Goal: Task Accomplishment & Management: Use online tool/utility

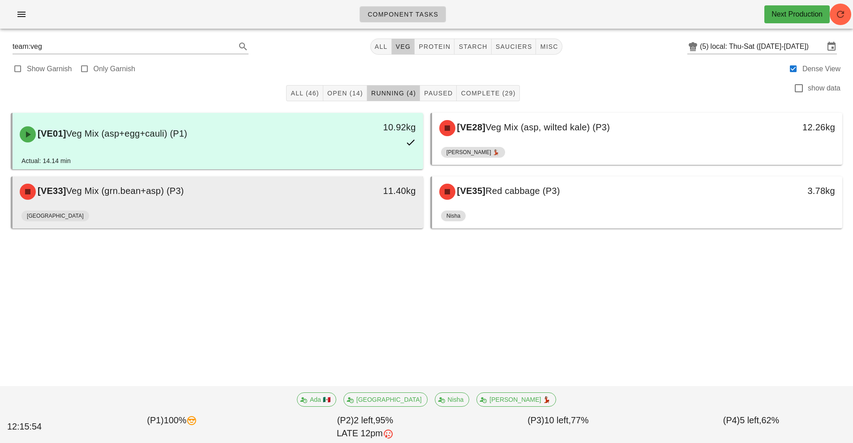
click at [184, 196] on span "Veg Mix (grn.bean+asp) (P3)" at bounding box center [125, 191] width 118 height 10
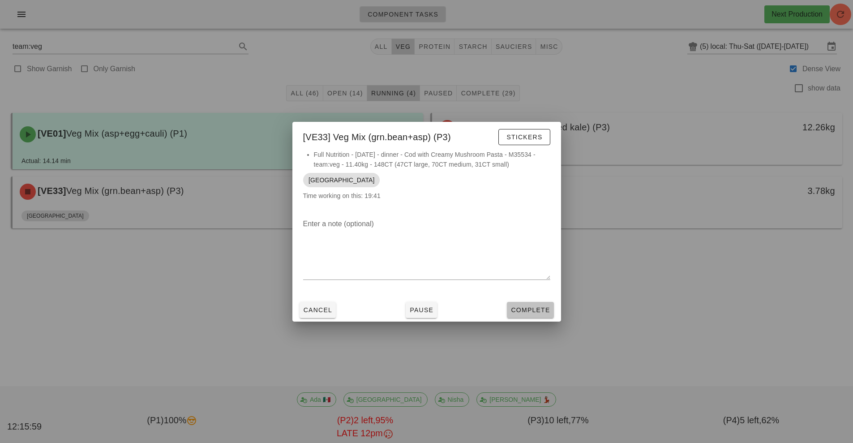
click at [533, 310] on span "Complete" at bounding box center [530, 309] width 39 height 7
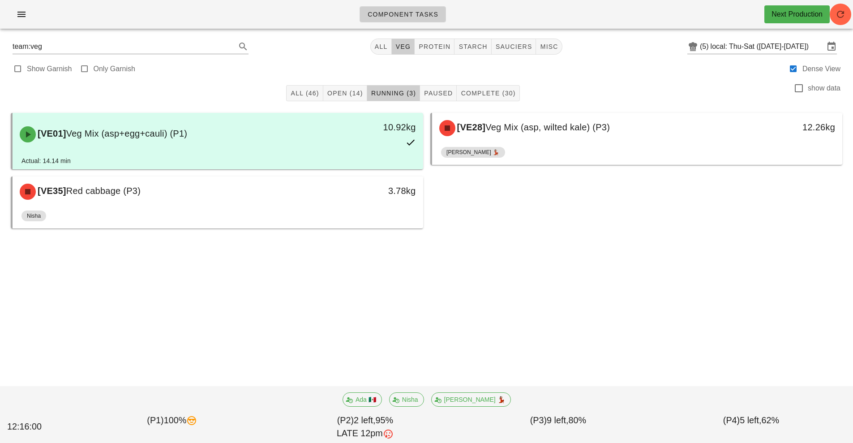
click at [533, 314] on div "Component Tasks Next Production team:veg All veg protein starch sauciers misc (…" at bounding box center [426, 221] width 853 height 443
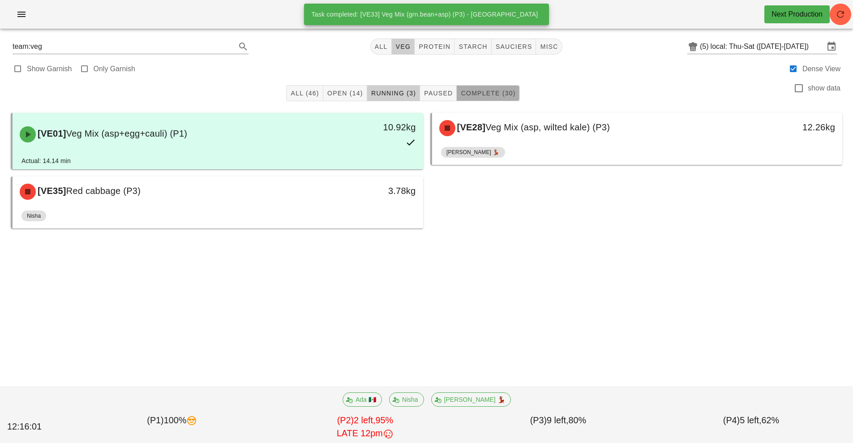
click at [504, 98] on button "Complete (30)" at bounding box center [488, 93] width 63 height 16
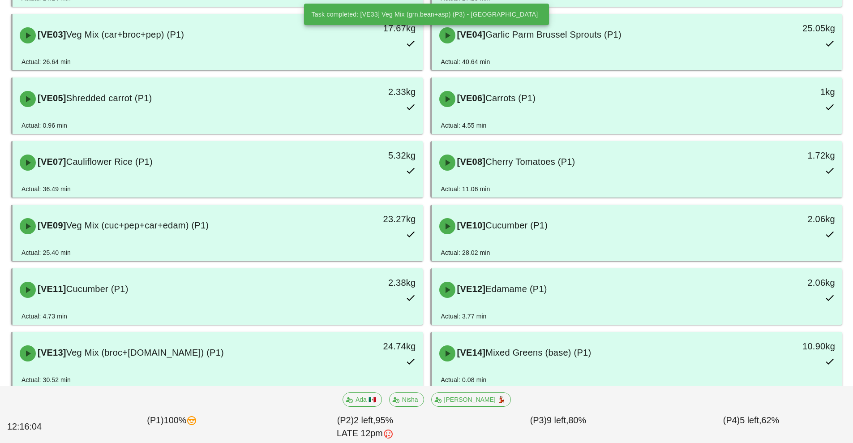
scroll to position [681, 0]
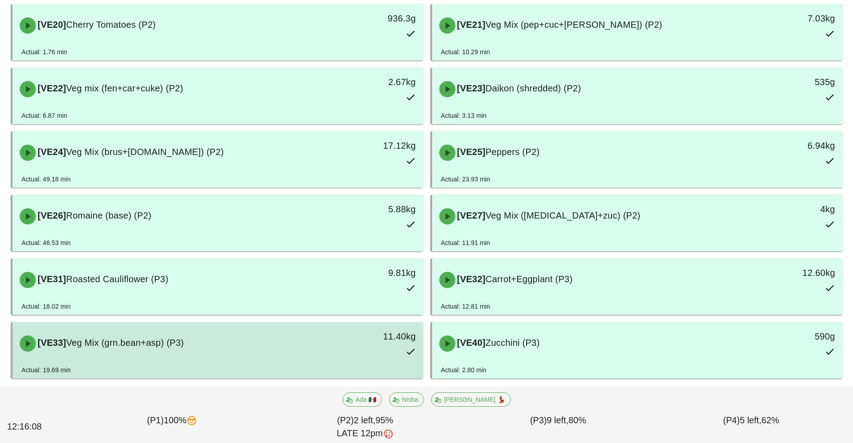
click at [311, 361] on div "[VE33] Veg Mix (grn.bean+asp) (P3) 11.40kg" at bounding box center [217, 343] width 407 height 39
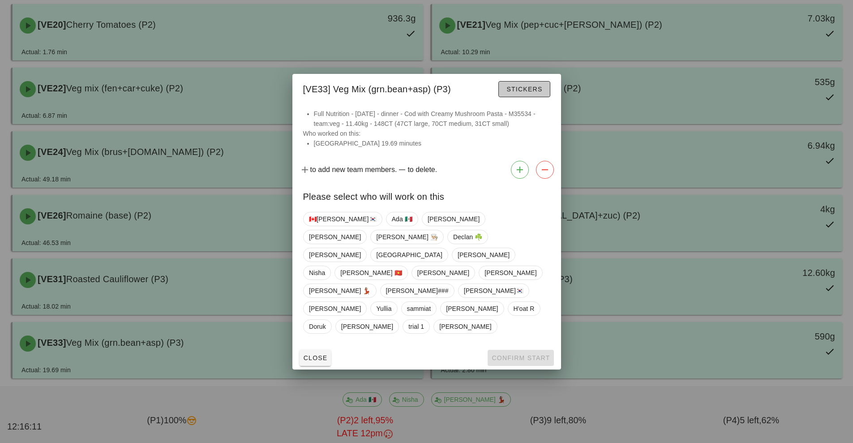
click at [527, 93] on span "Stickers" at bounding box center [524, 89] width 36 height 7
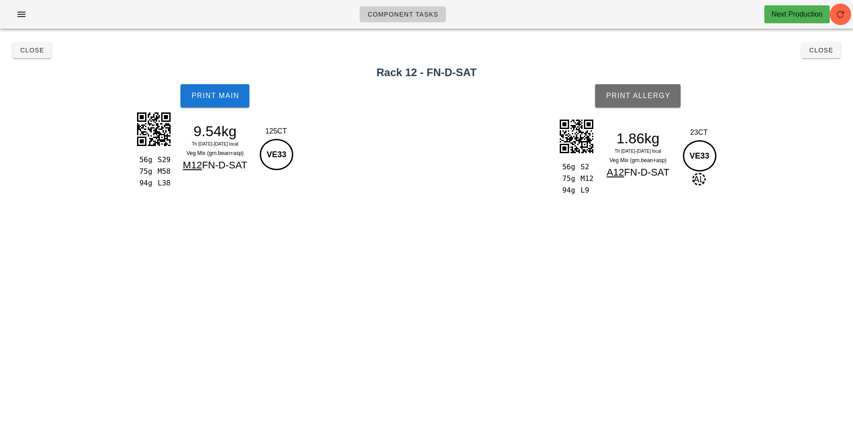
click at [649, 95] on span "Print Allergy" at bounding box center [638, 96] width 65 height 8
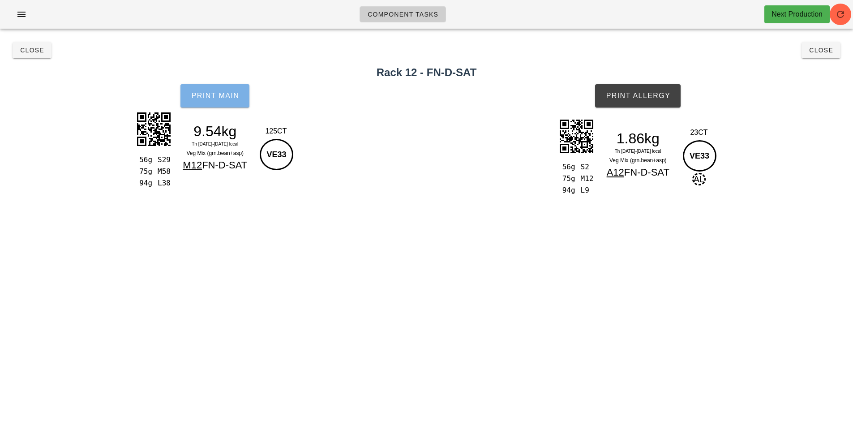
click at [232, 98] on span "Print Main" at bounding box center [215, 96] width 48 height 8
click at [226, 103] on button "Print Main" at bounding box center [215, 95] width 69 height 23
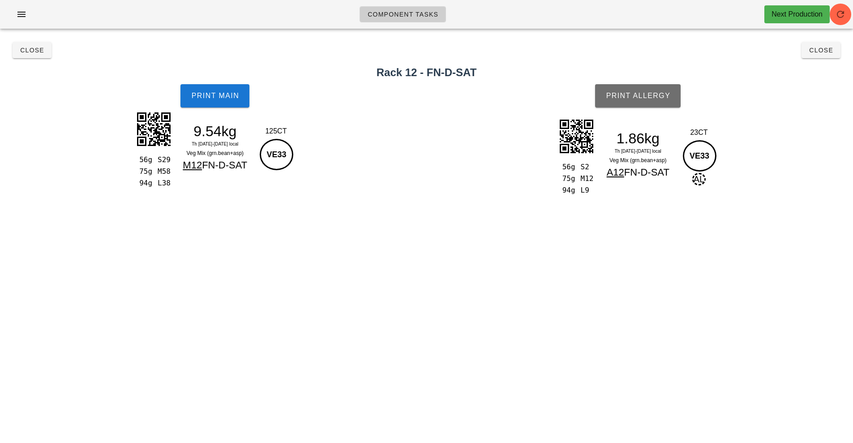
click at [642, 95] on span "Print Allergy" at bounding box center [638, 96] width 65 height 8
click at [37, 50] on span "Close" at bounding box center [32, 50] width 25 height 7
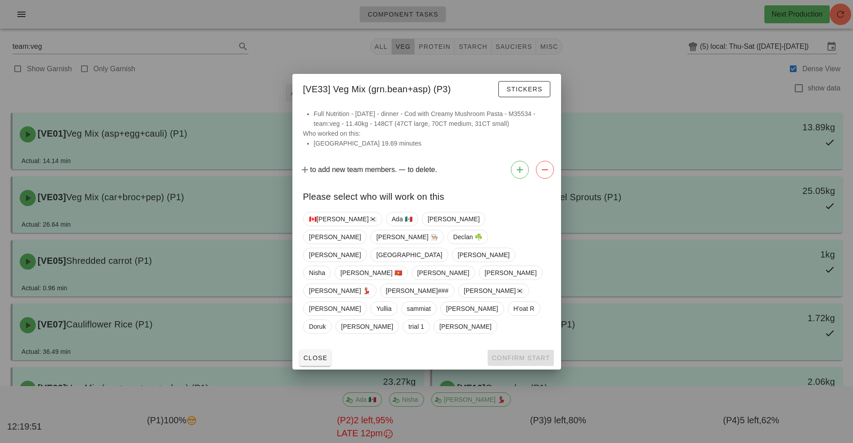
click at [250, 80] on div at bounding box center [426, 221] width 853 height 443
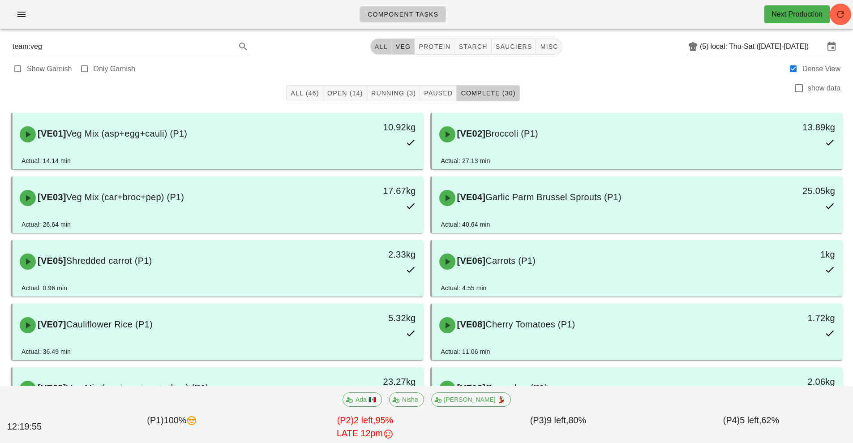
click at [380, 53] on button "All" at bounding box center [381, 47] width 22 height 16
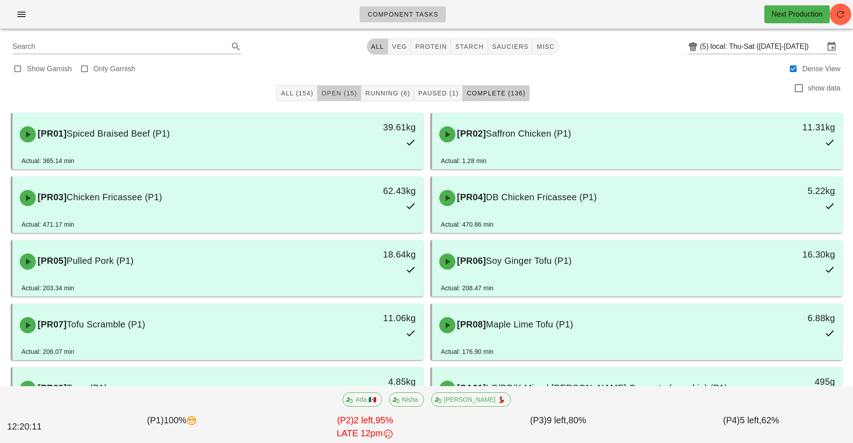
click at [341, 92] on span "Open (15)" at bounding box center [339, 93] width 36 height 7
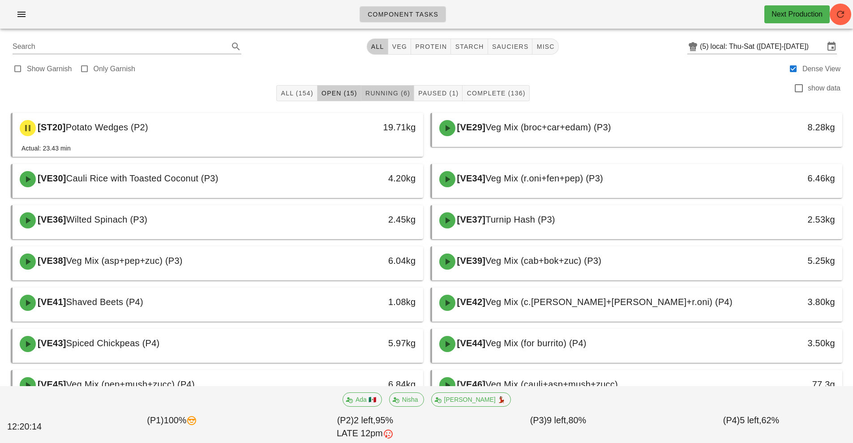
click at [392, 90] on span "Running (6)" at bounding box center [387, 93] width 45 height 7
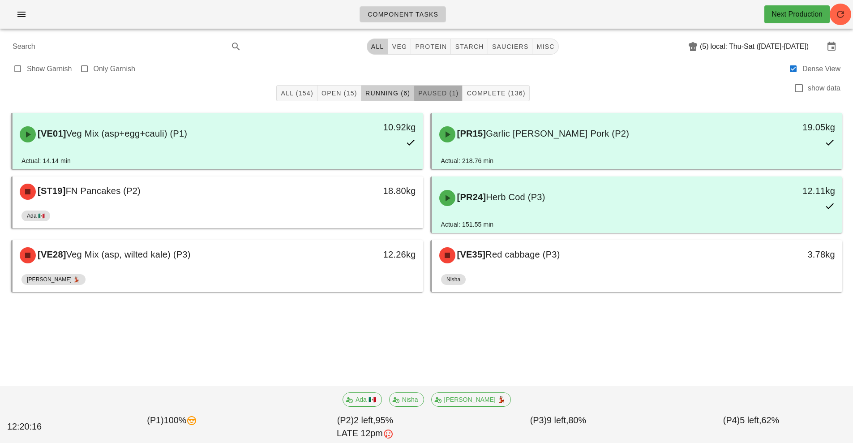
click at [449, 96] on span "Paused (1)" at bounding box center [438, 93] width 41 height 7
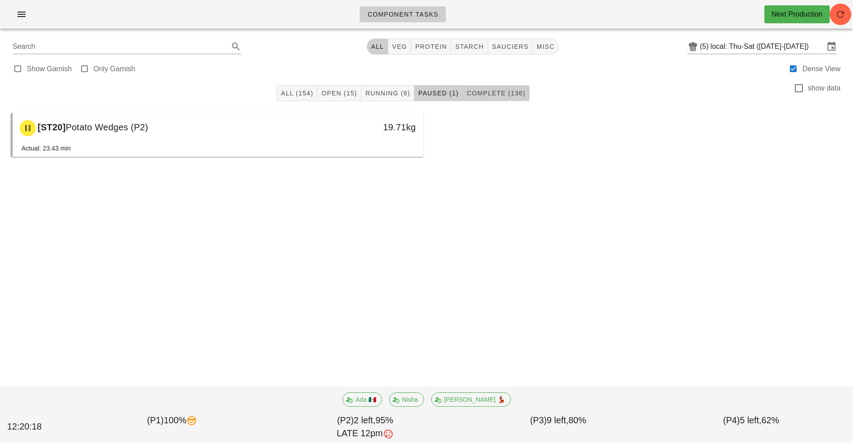
click at [499, 94] on span "Complete (136)" at bounding box center [495, 93] width 59 height 7
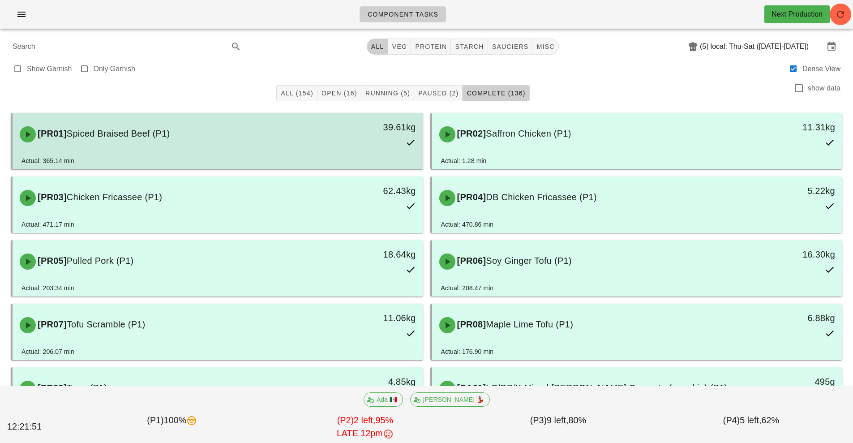
click at [298, 146] on div "[PR01] Spiced Braised Beef (P1)" at bounding box center [166, 134] width 305 height 27
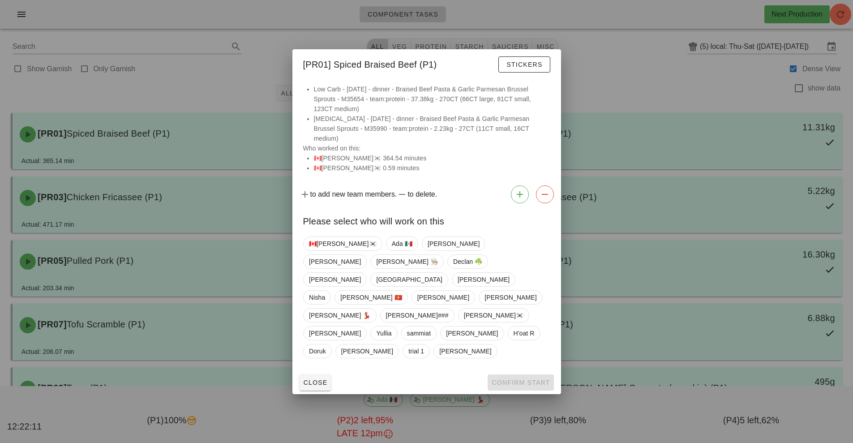
click at [626, 71] on div at bounding box center [426, 221] width 853 height 443
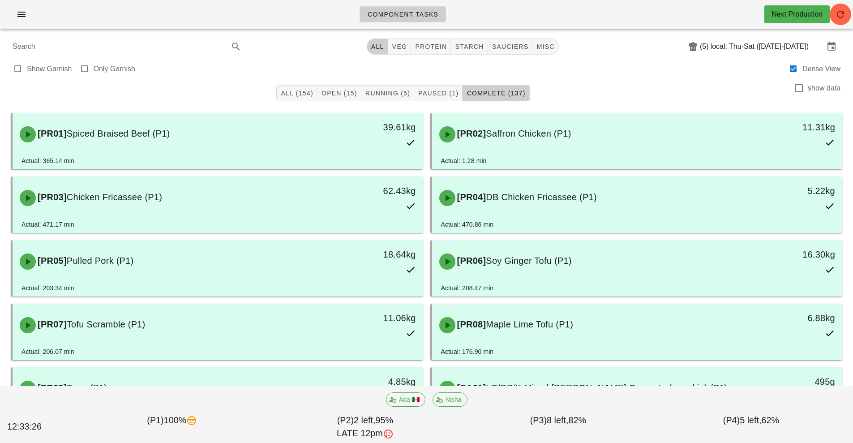
click at [757, 46] on input "local: Thu-Sat ([DATE]-[DATE])" at bounding box center [768, 46] width 114 height 14
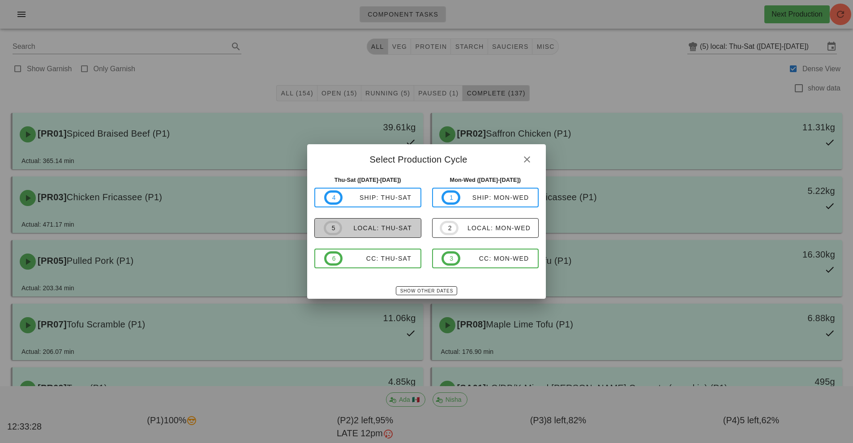
click at [375, 226] on div "local: Thu-Sat" at bounding box center [377, 227] width 70 height 7
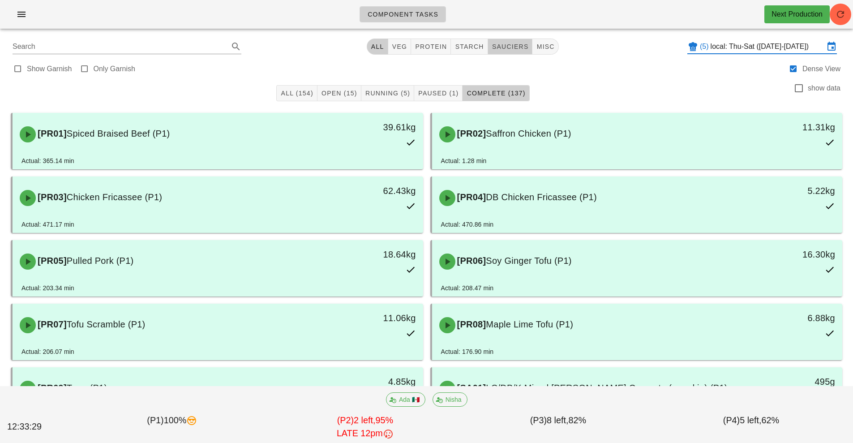
click at [520, 44] on span "sauciers" at bounding box center [510, 46] width 37 height 7
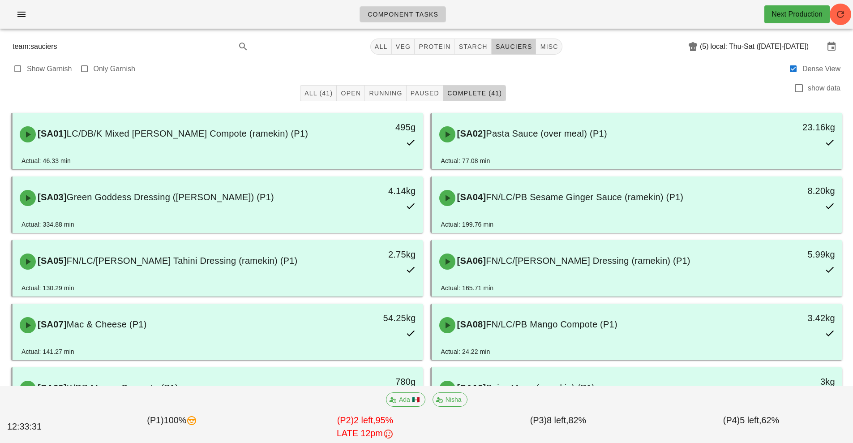
click at [479, 92] on span "Complete (41)" at bounding box center [474, 93] width 55 height 7
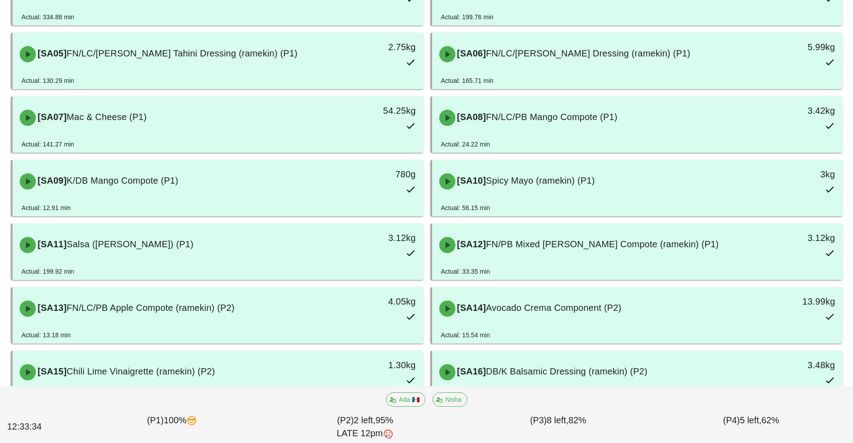
scroll to position [243, 0]
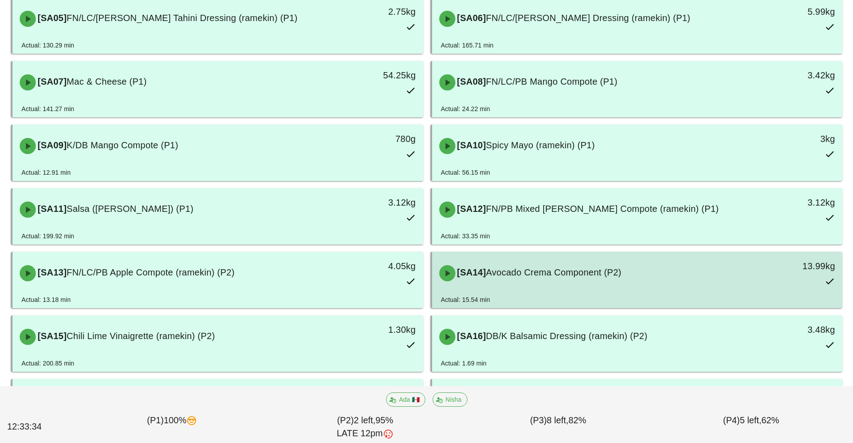
click at [579, 280] on div "[SA14] Avocado Crema Component (P2)" at bounding box center [586, 273] width 305 height 27
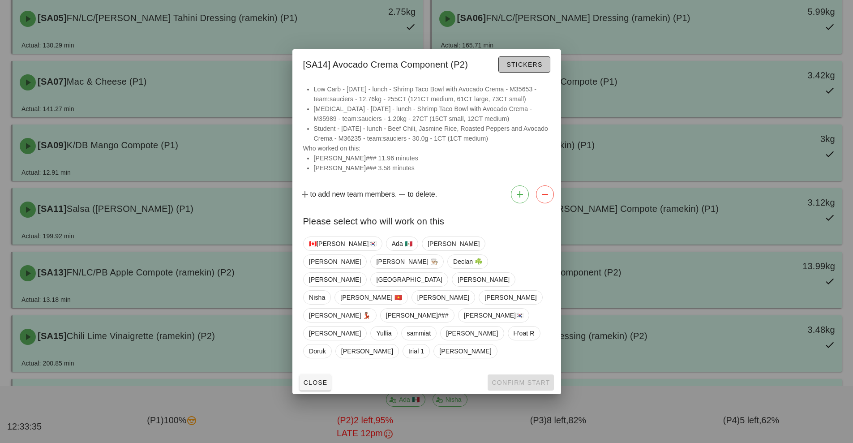
click at [540, 68] on span "Stickers" at bounding box center [524, 64] width 36 height 7
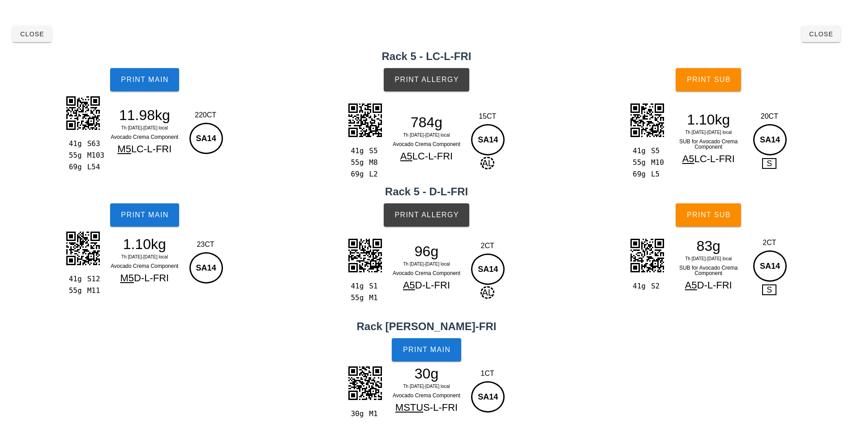
scroll to position [16, 0]
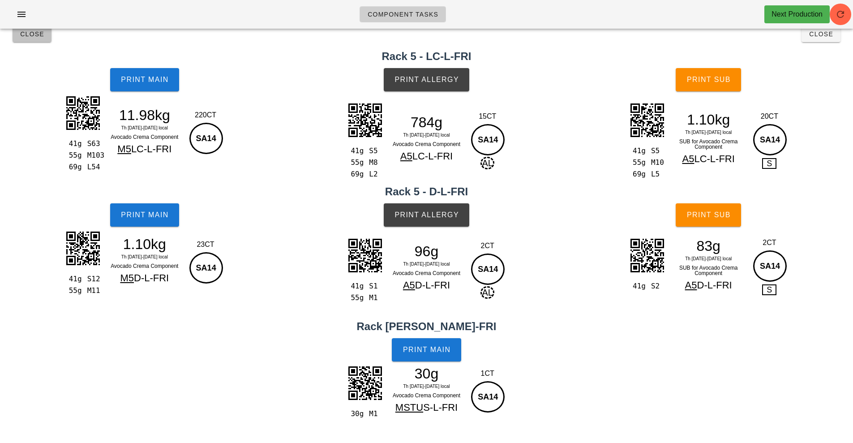
click at [39, 37] on span "Close" at bounding box center [32, 33] width 25 height 7
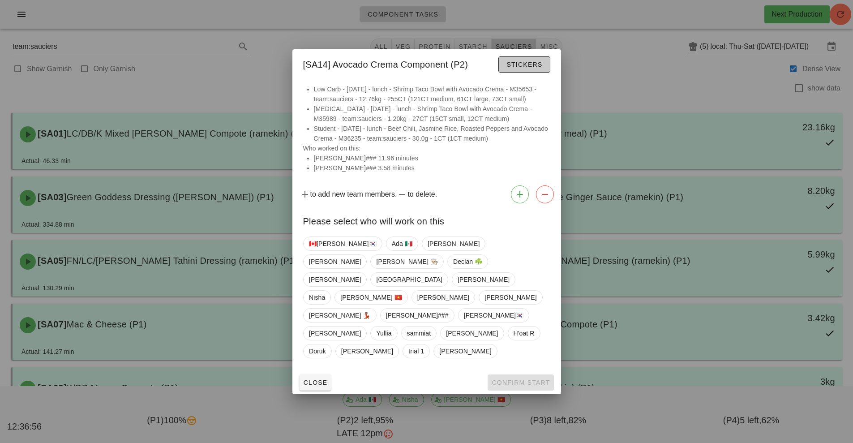
click at [525, 68] on span "Stickers" at bounding box center [524, 64] width 36 height 7
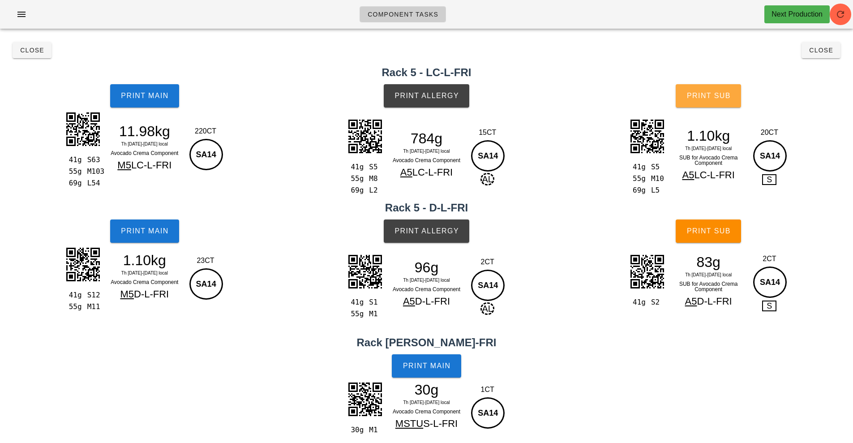
click at [712, 90] on button "Print Sub" at bounding box center [708, 95] width 65 height 23
click at [709, 230] on span "Print Sub" at bounding box center [709, 231] width 44 height 8
click at [27, 53] on span "Close" at bounding box center [32, 50] width 25 height 7
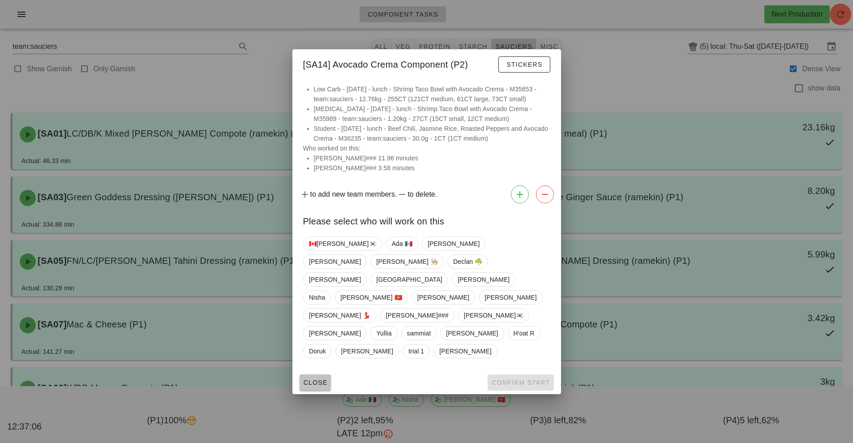
click at [313, 374] on button "Close" at bounding box center [316, 382] width 32 height 16
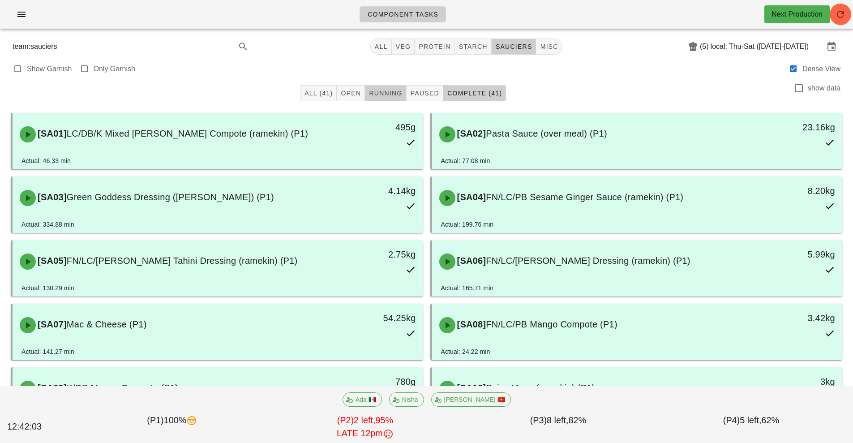
click at [384, 98] on button "Running" at bounding box center [385, 93] width 41 height 16
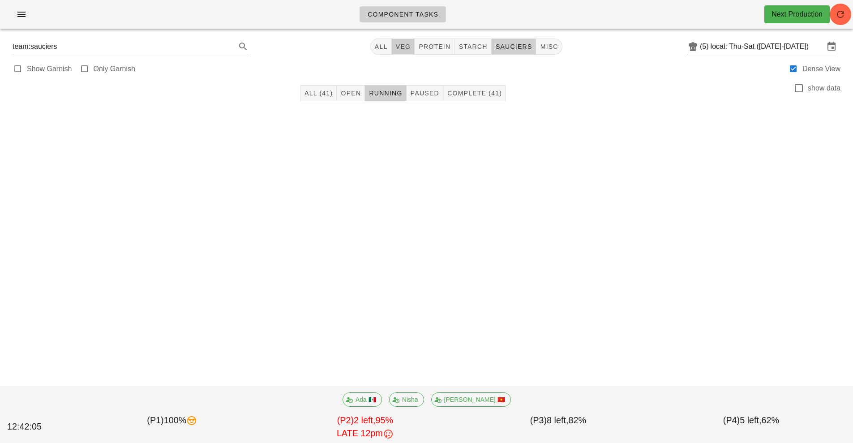
click at [405, 46] on span "veg" at bounding box center [404, 46] width 16 height 7
type input "team:veg"
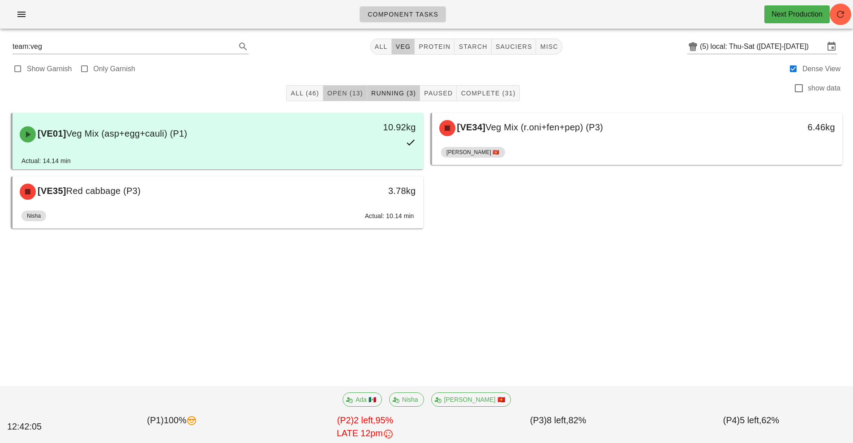
click at [344, 94] on span "Open (13)" at bounding box center [345, 93] width 36 height 7
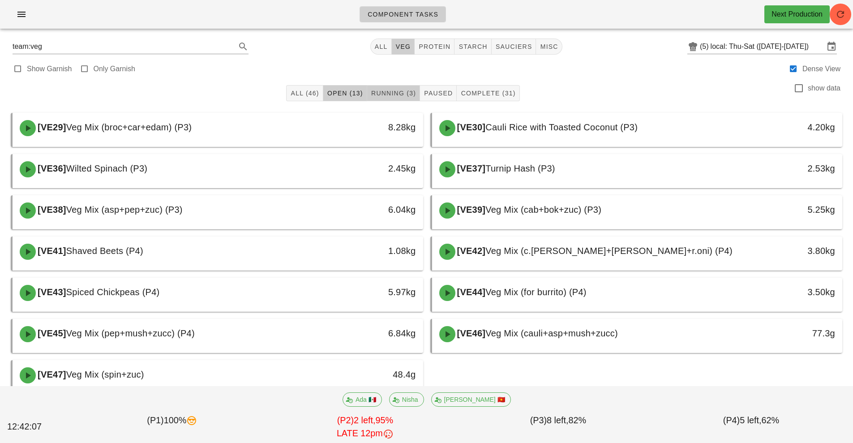
click at [401, 95] on span "Running (3)" at bounding box center [393, 93] width 45 height 7
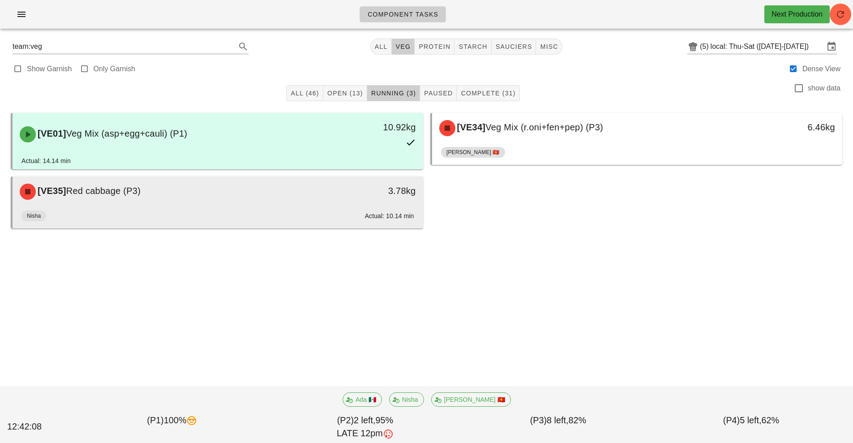
click at [338, 209] on div "Nisha Actual: 10.14 min" at bounding box center [218, 218] width 393 height 22
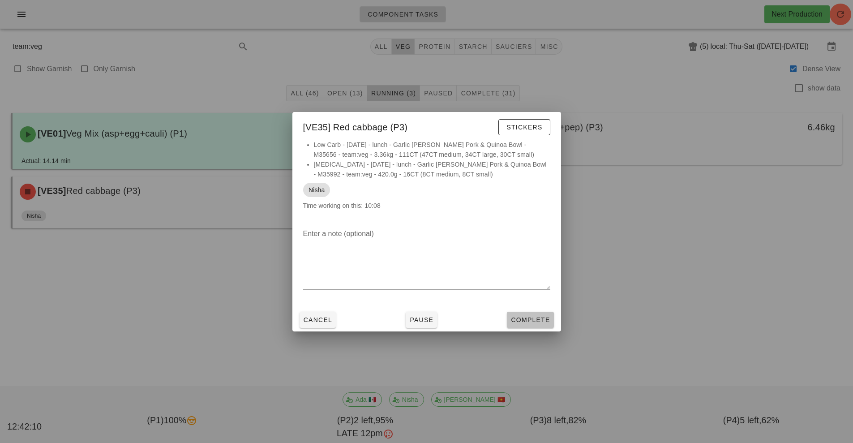
click at [539, 320] on span "Complete" at bounding box center [530, 319] width 39 height 7
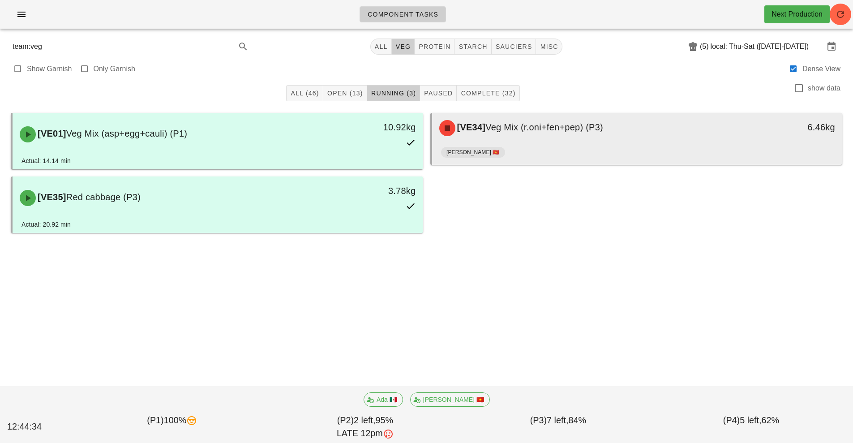
click at [598, 140] on div "[VE34] Veg Mix (r.oni+fen+pep) (P3)" at bounding box center [586, 128] width 305 height 27
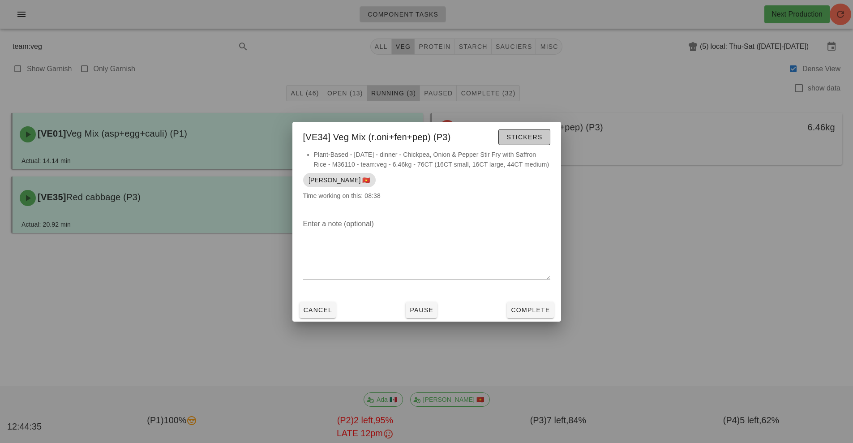
click at [521, 136] on span "Stickers" at bounding box center [524, 136] width 36 height 7
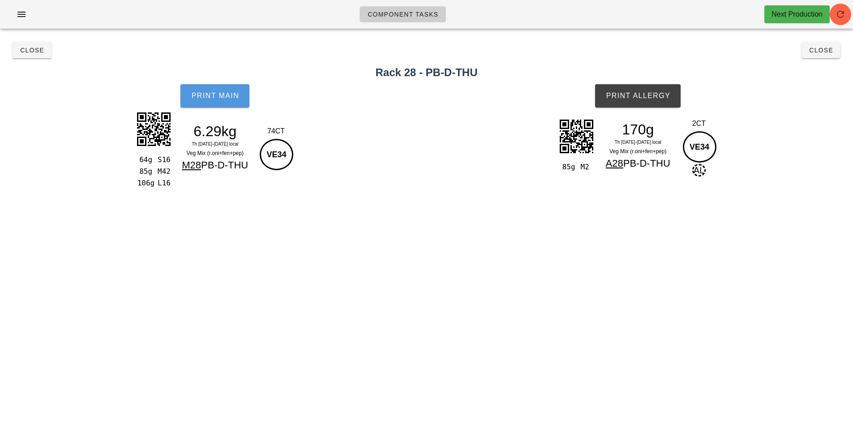
click at [218, 94] on span "Print Main" at bounding box center [215, 96] width 48 height 8
click at [640, 95] on span "Print Allergy" at bounding box center [638, 96] width 65 height 8
click at [814, 56] on button "Close" at bounding box center [821, 50] width 39 height 16
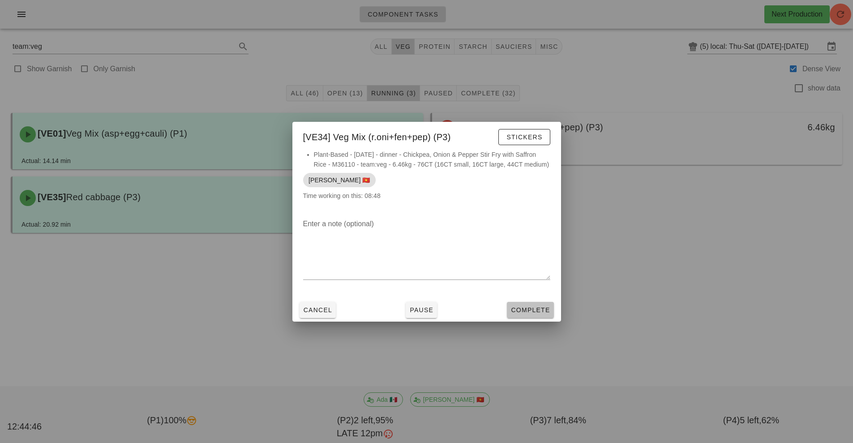
click at [531, 309] on span "Complete" at bounding box center [530, 309] width 39 height 7
